Goal: Information Seeking & Learning: Learn about a topic

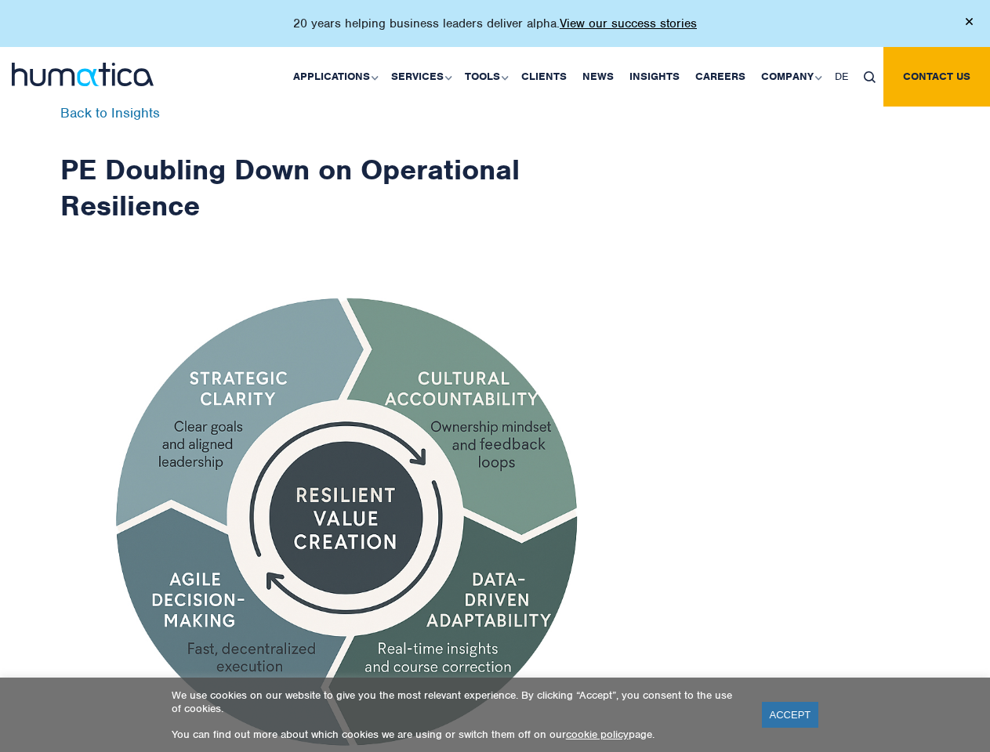
click at [494, 30] on p "20 years helping business leaders deliver alpha. View our success stories" at bounding box center [495, 24] width 404 height 16
click at [339, 76] on link "Applications" at bounding box center [334, 77] width 98 height 60
click at [423, 76] on link "Services" at bounding box center [420, 77] width 74 height 60
click at [488, 76] on link "Tools" at bounding box center [485, 77] width 56 height 60
click at [790, 76] on link "Company" at bounding box center [790, 77] width 74 height 60
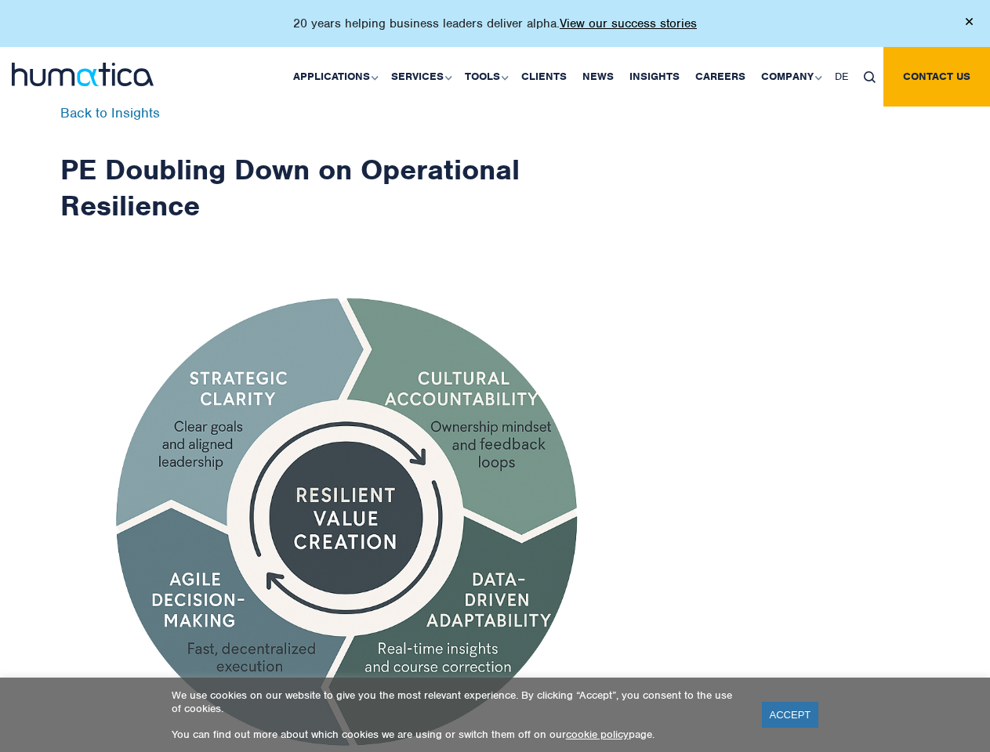
click at [869, 76] on img at bounding box center [870, 77] width 12 height 12
click at [790, 715] on link "ACCEPT" at bounding box center [790, 715] width 57 height 26
